Goal: Navigation & Orientation: Go to known website

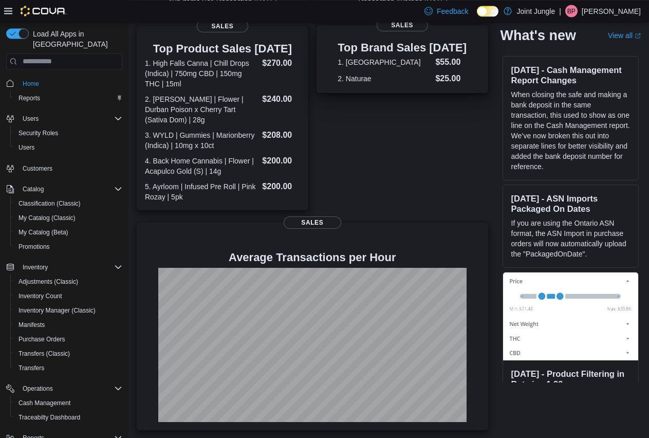
scroll to position [290, 0]
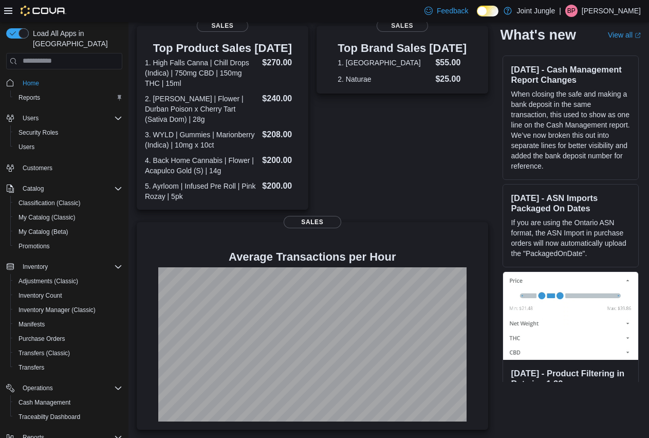
click at [578, 12] on div "BP" at bounding box center [571, 11] width 12 height 12
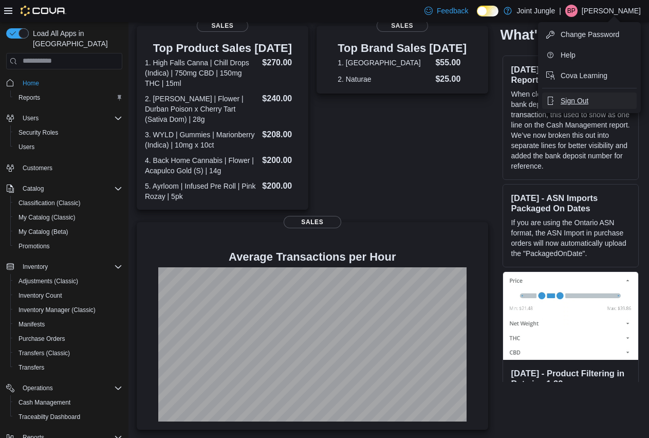
click at [592, 97] on button "Sign Out" at bounding box center [589, 101] width 95 height 16
